Goal: Transaction & Acquisition: Subscribe to service/newsletter

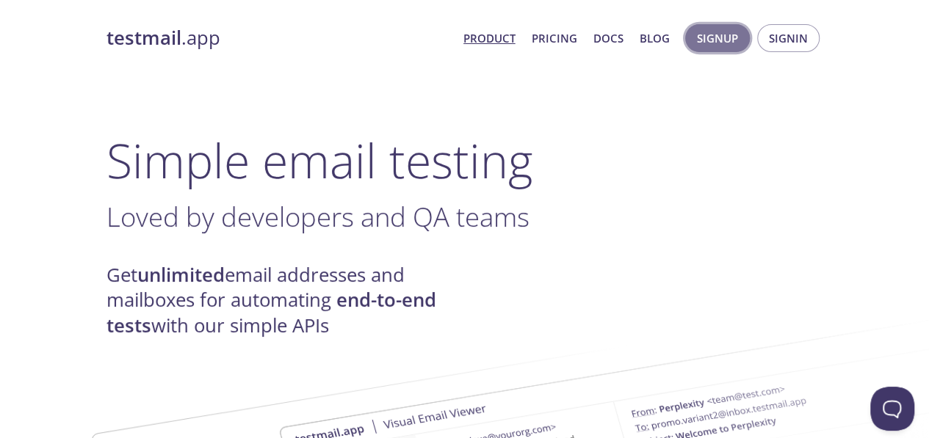
click at [733, 40] on span "Signup" at bounding box center [717, 38] width 41 height 19
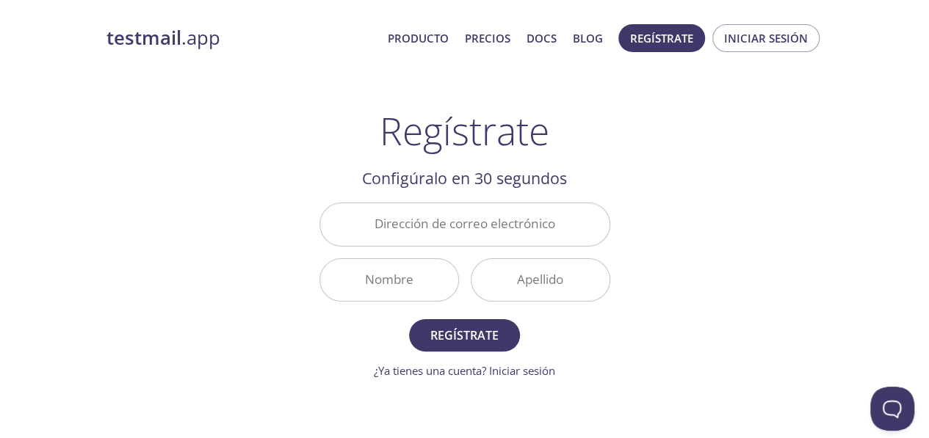
click at [524, 222] on input "Dirección de correo electrónico" at bounding box center [464, 224] width 289 height 42
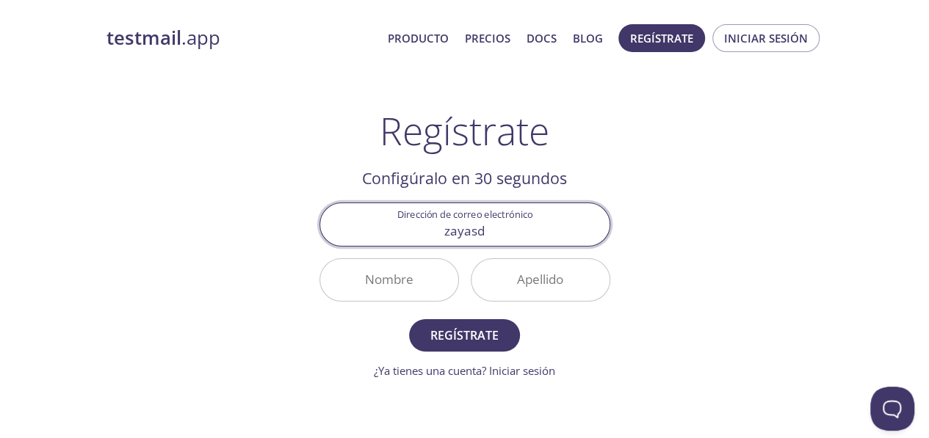
type input "[EMAIL_ADDRESS][DOMAIN_NAME]"
click at [392, 272] on input "Nombre" at bounding box center [389, 280] width 138 height 42
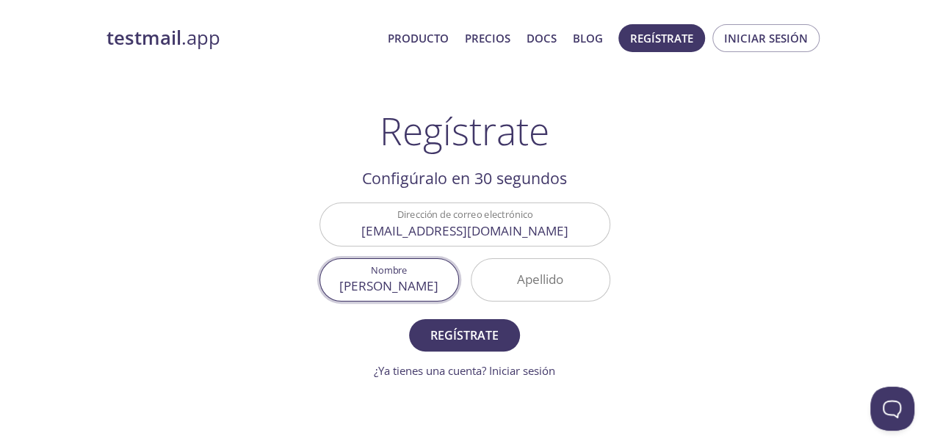
type input "[PERSON_NAME]"
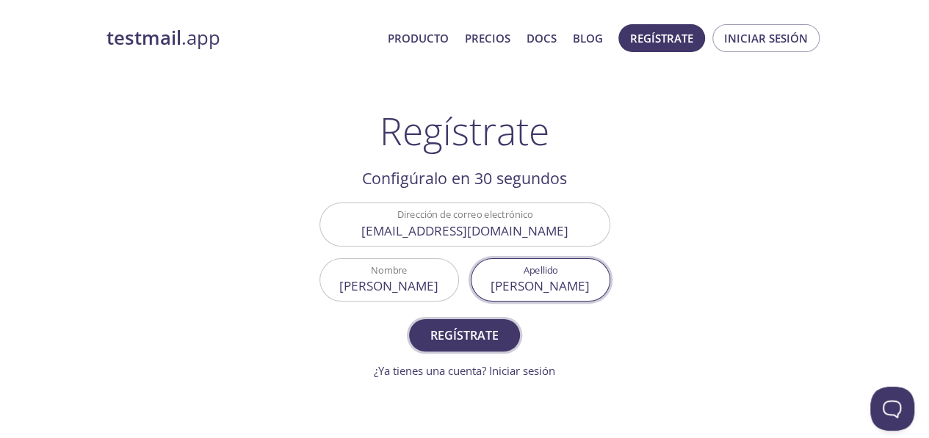
type input "[PERSON_NAME]"
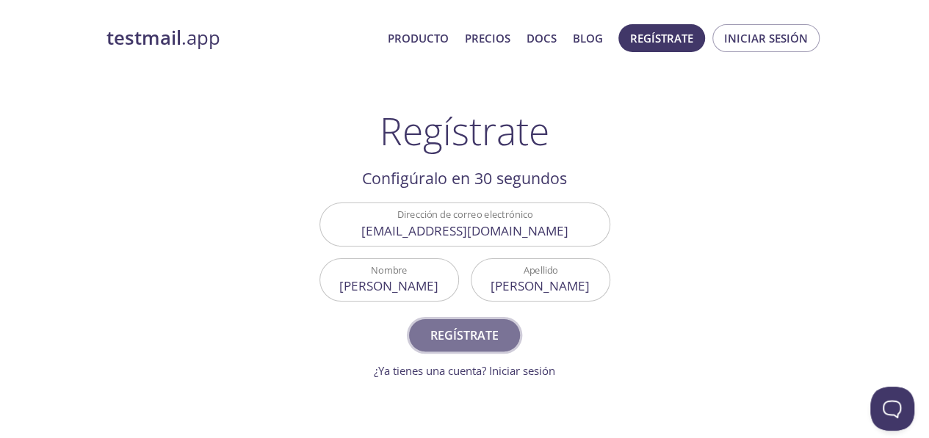
click at [457, 323] on button "Regístrate" at bounding box center [464, 335] width 110 height 32
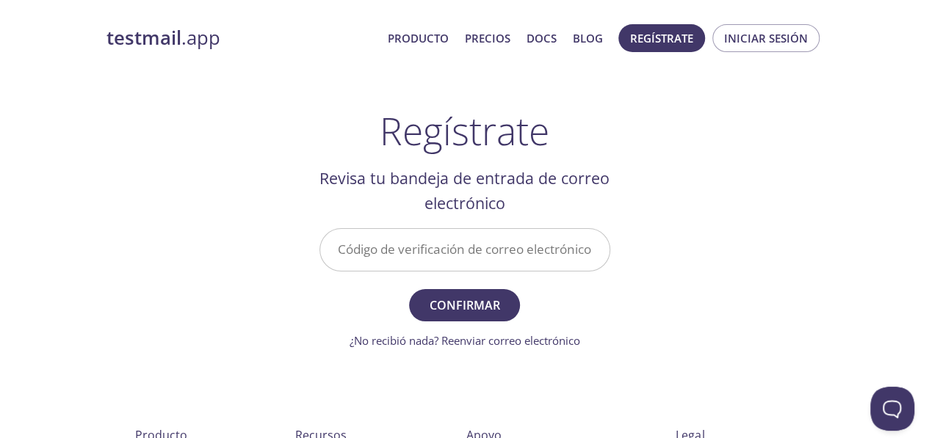
click at [514, 230] on input "Código de verificación de correo electrónico" at bounding box center [464, 250] width 289 height 42
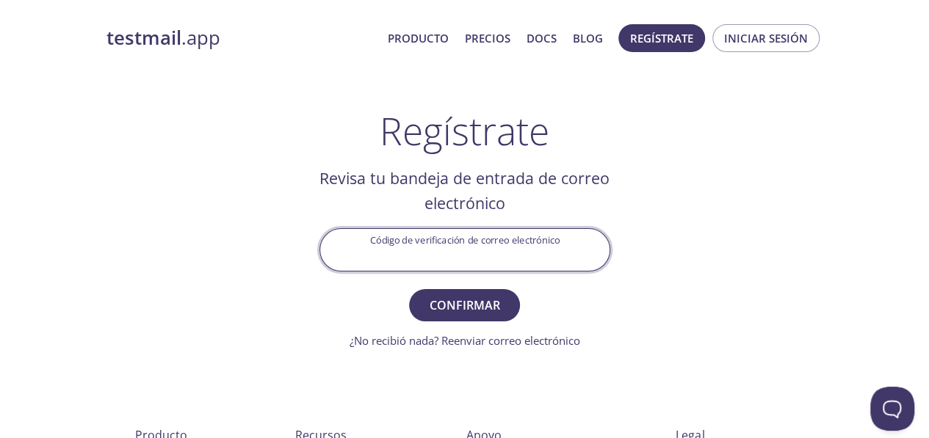
paste input "WBC278M"
type input "WBC278M"
click at [482, 303] on span "Confirmar" at bounding box center [464, 305] width 78 height 21
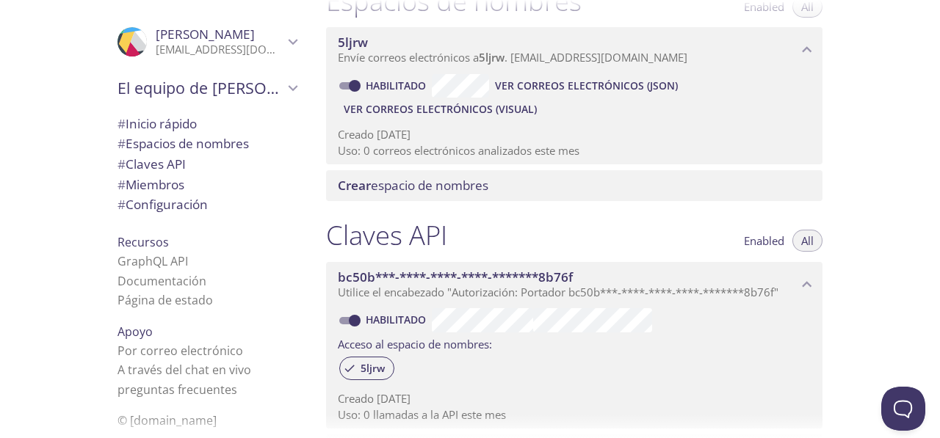
scroll to position [294, 0]
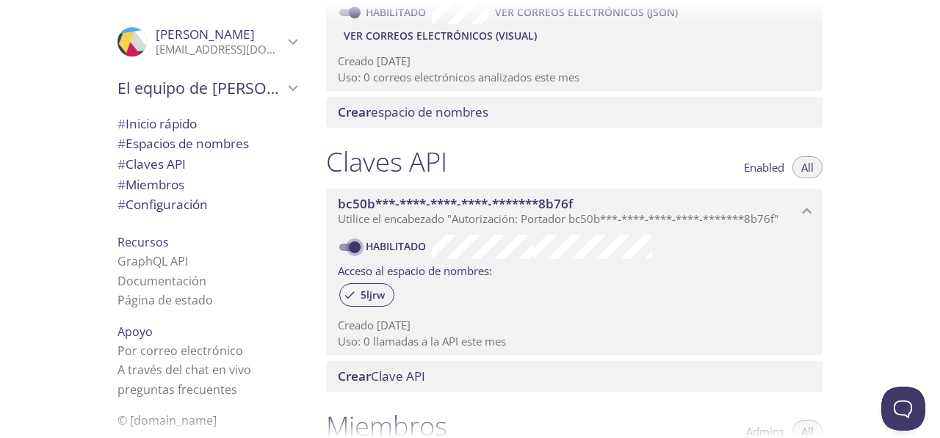
click at [358, 256] on input "Habilitado" at bounding box center [354, 248] width 53 height 18
click at [353, 256] on input "Deshabilitado" at bounding box center [342, 248] width 53 height 18
checkbox input "true"
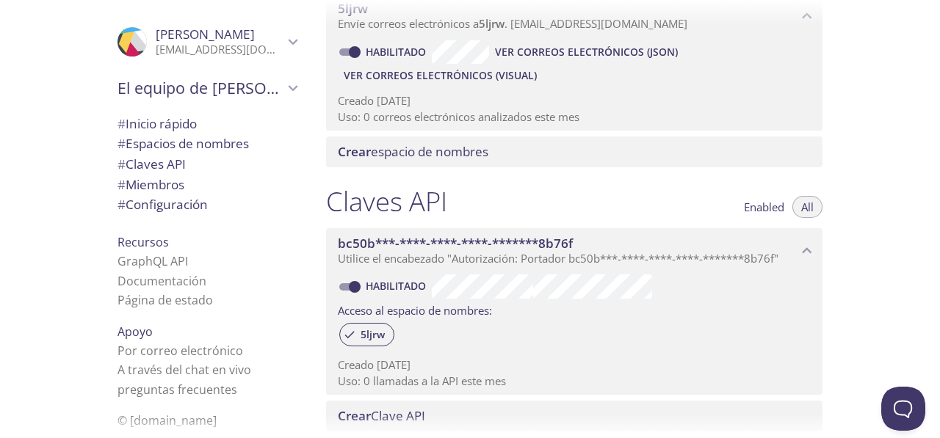
scroll to position [147, 0]
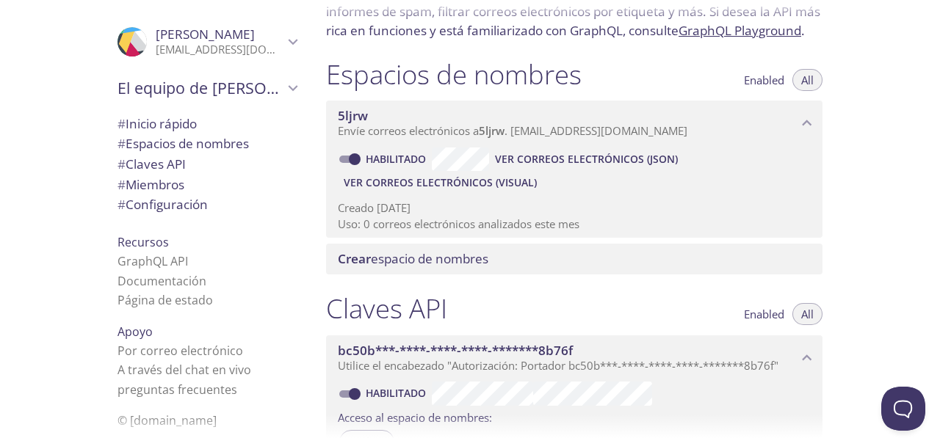
click at [441, 192] on span "Ver correos electrónicos (visual)" at bounding box center [440, 183] width 193 height 18
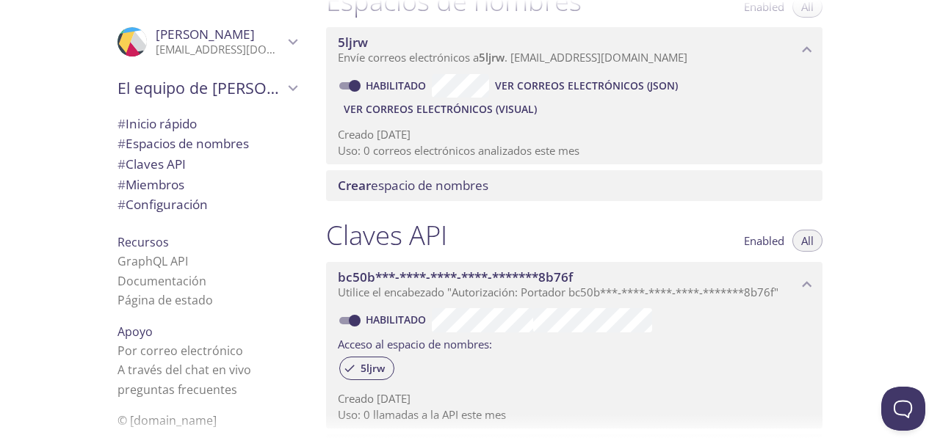
scroll to position [294, 0]
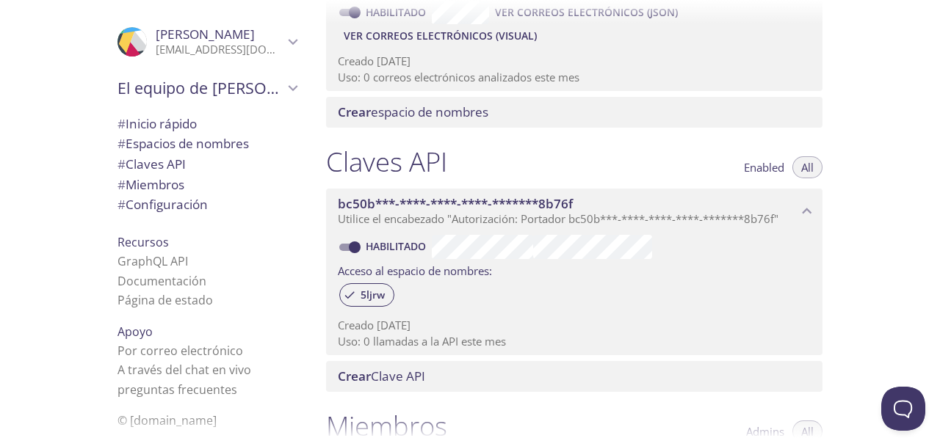
click at [160, 200] on span "# Configuración" at bounding box center [162, 204] width 90 height 17
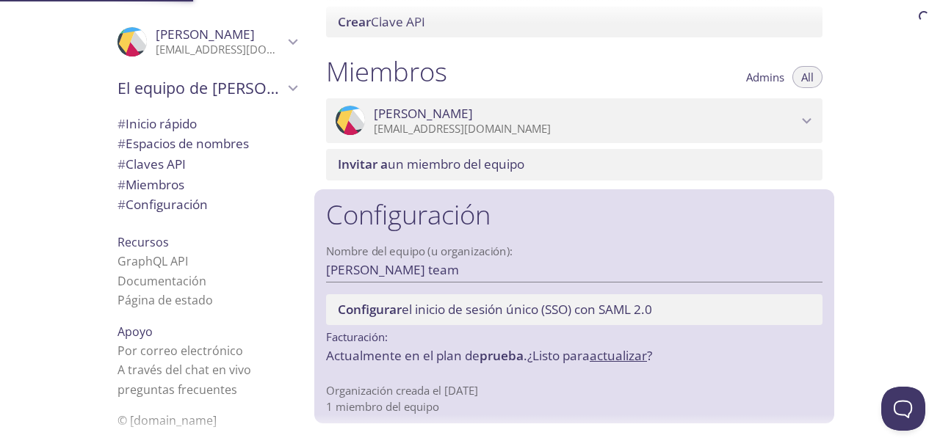
scroll to position [667, 0]
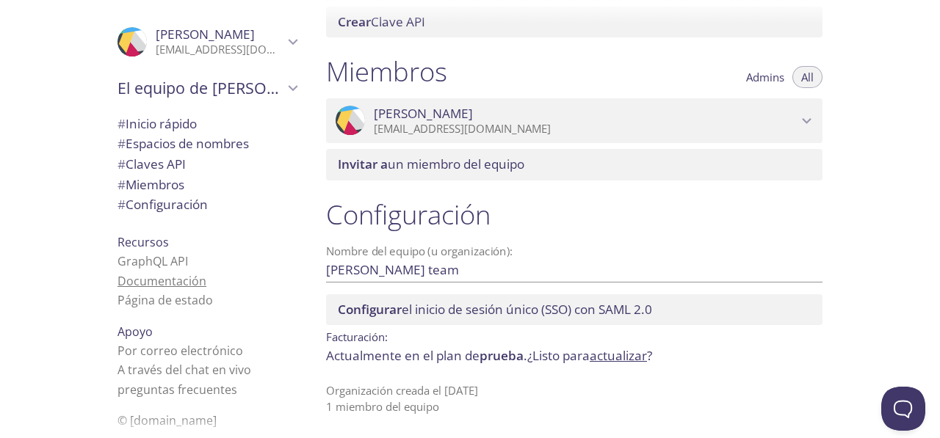
click at [171, 283] on link "Documentación" at bounding box center [161, 281] width 89 height 16
